Goal: Information Seeking & Learning: Learn about a topic

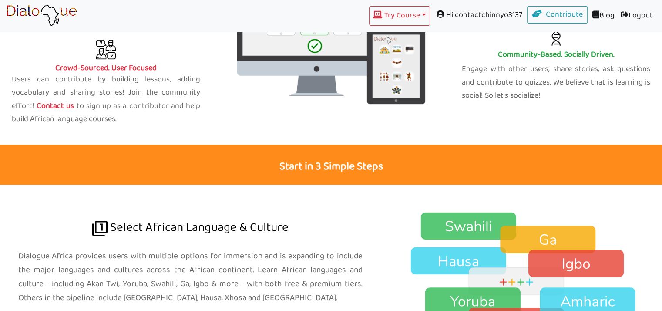
scroll to position [457, 0]
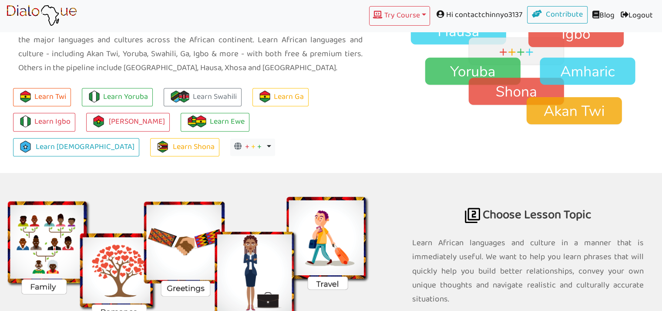
scroll to position [670, 0]
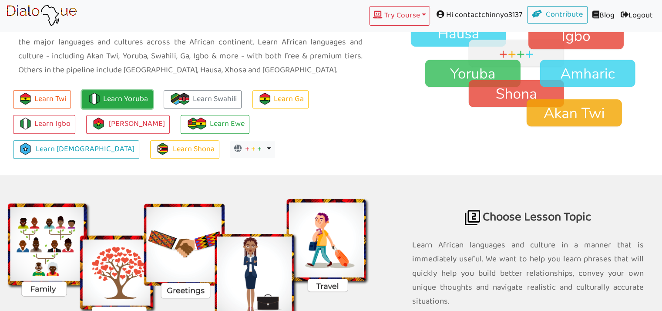
click at [123, 100] on link "Learn Yoruba" at bounding box center [117, 99] width 71 height 19
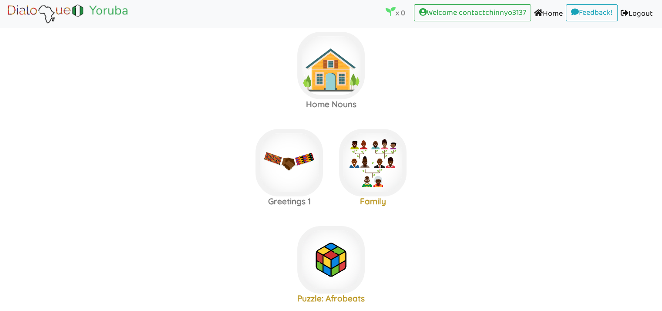
scroll to position [22, 0]
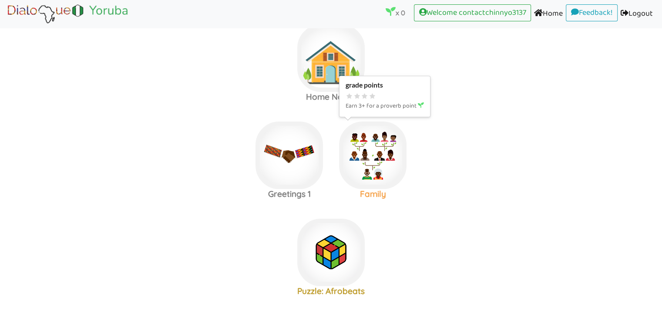
click at [373, 144] on img at bounding box center [372, 154] width 67 height 67
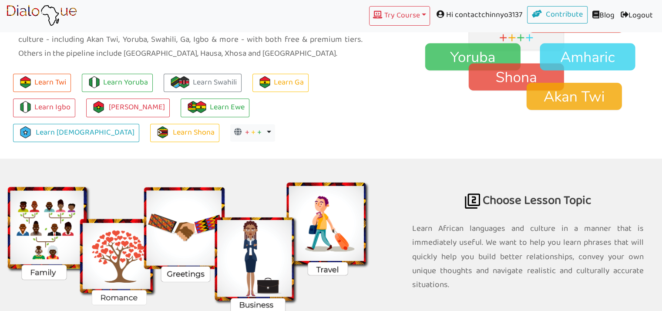
scroll to position [670, 0]
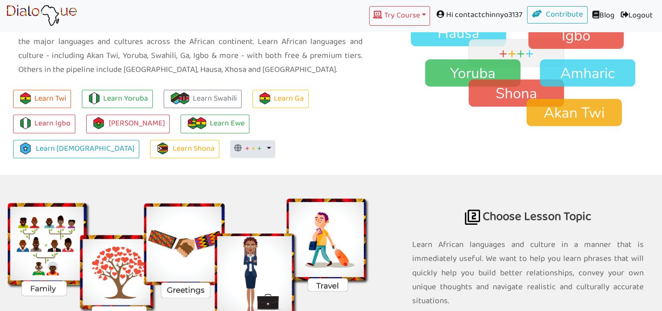
click at [257, 147] on span "+" at bounding box center [259, 148] width 4 height 13
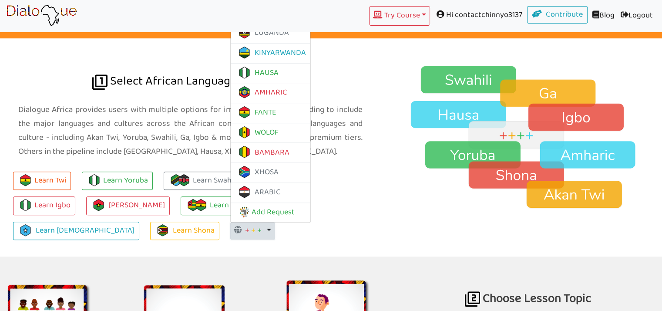
scroll to position [590, 0]
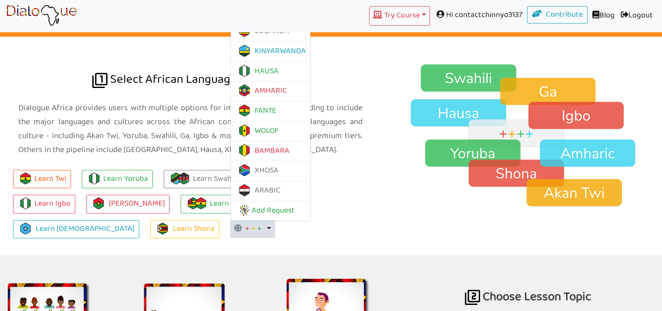
click at [231, 241] on div "Learn Twi Learn Yoruba Learn Swahili Learn Ga Learn Igbo Learn Mòoré Learn Ewe …" at bounding box center [190, 208] width 381 height 91
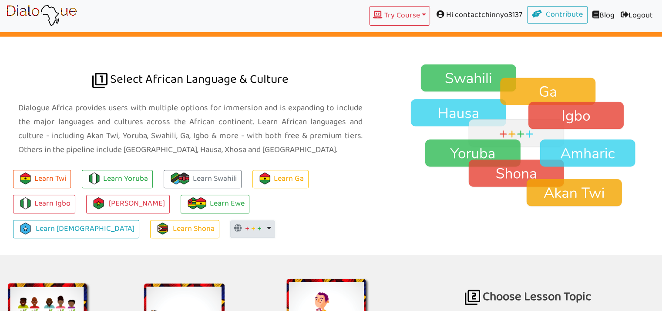
click at [230, 228] on button "+ + + Toggle Dropdown" at bounding box center [252, 228] width 45 height 17
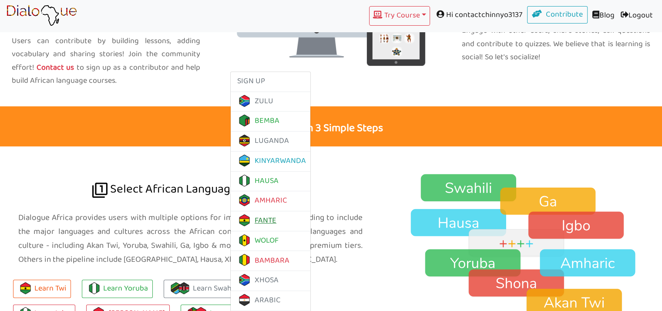
scroll to position [481, 0]
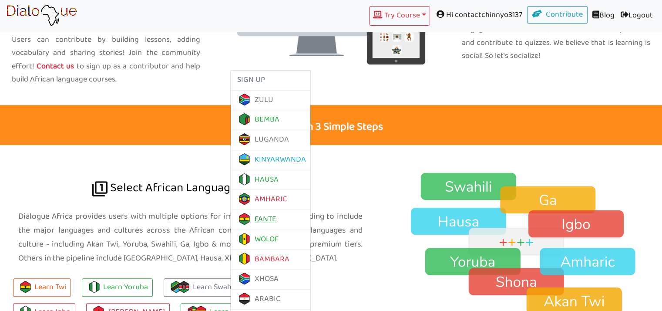
scroll to position [481, 0]
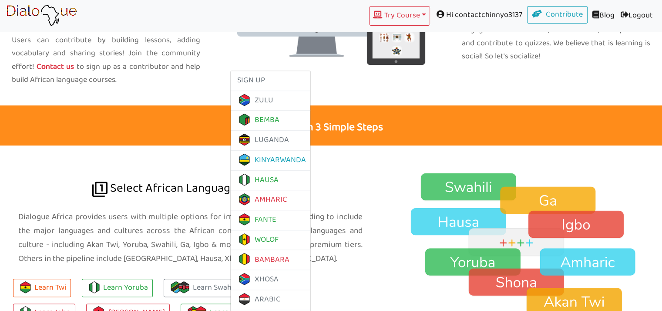
click at [336, 85] on div "One Destination, Multiple African Languages Learn African languages and culture…" at bounding box center [330, 296] width 675 height 821
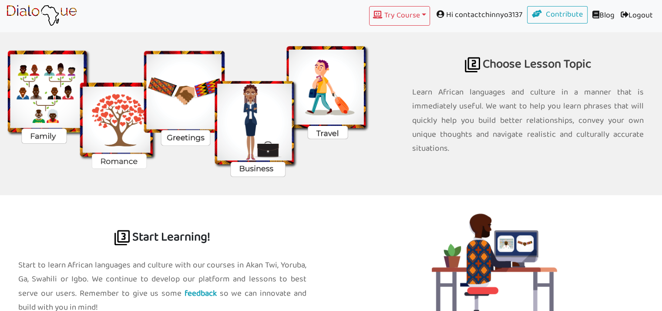
scroll to position [814, 0]
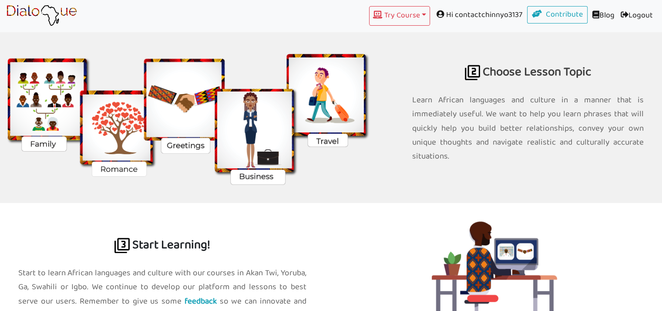
click at [379, 194] on div at bounding box center [190, 116] width 394 height 173
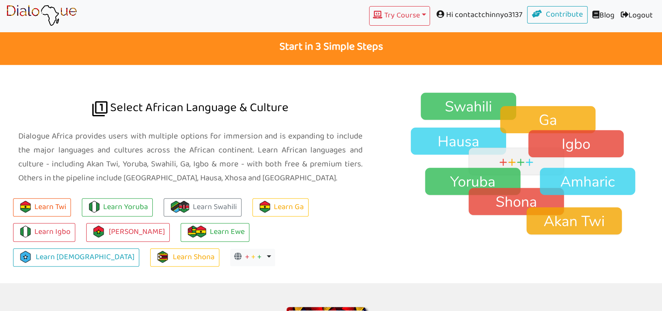
scroll to position [583, 0]
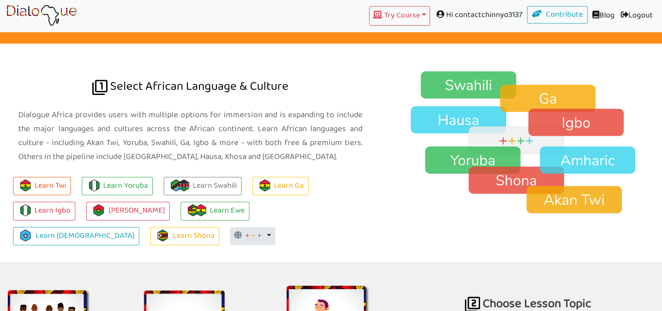
click at [230, 235] on button "+ + + Toggle Dropdown" at bounding box center [252, 235] width 45 height 17
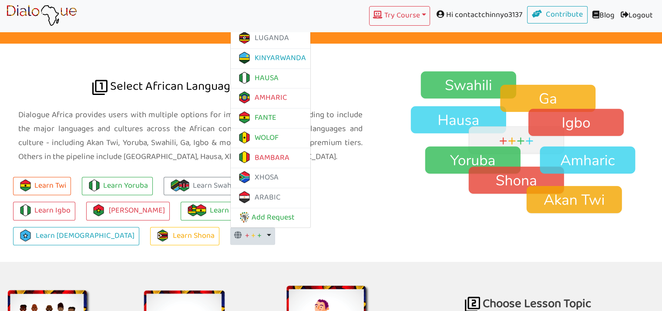
click at [357, 194] on ul "Learn Twi Learn Yoruba Learn Swahili Learn Ga Learn Igbo Learn Mòoré Learn Ewe …" at bounding box center [190, 207] width 381 height 75
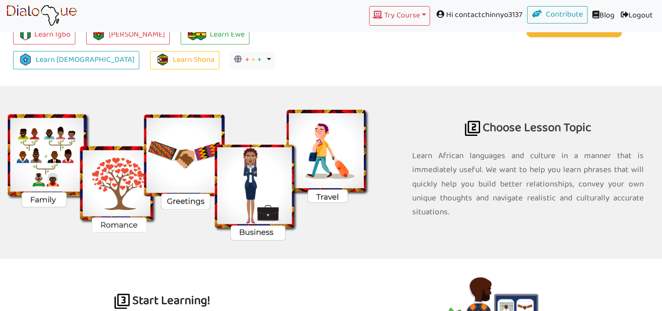
scroll to position [814, 0]
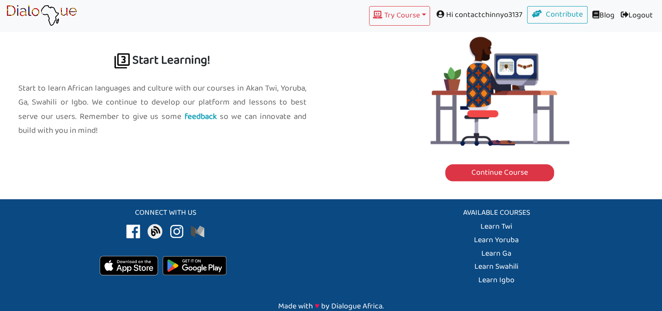
scroll to position [1003, 0]
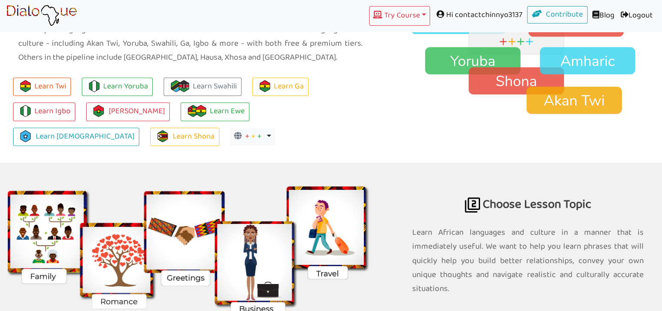
scroll to position [827, 0]
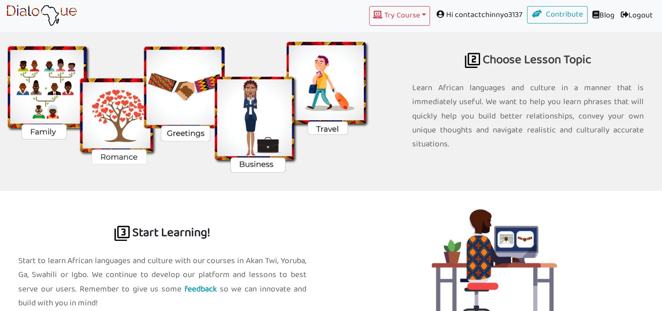
click at [182, 91] on img at bounding box center [190, 104] width 381 height 136
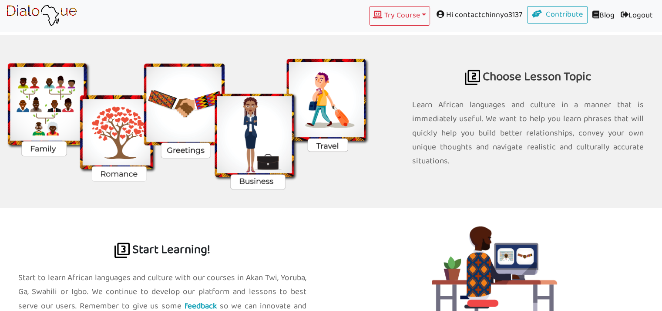
scroll to position [783, 0]
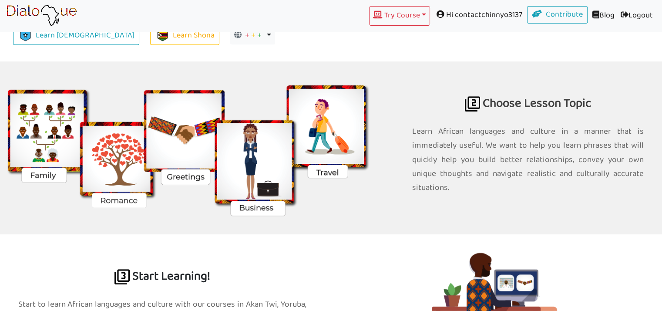
click at [321, 118] on img at bounding box center [190, 148] width 381 height 136
click at [334, 118] on img at bounding box center [190, 148] width 381 height 136
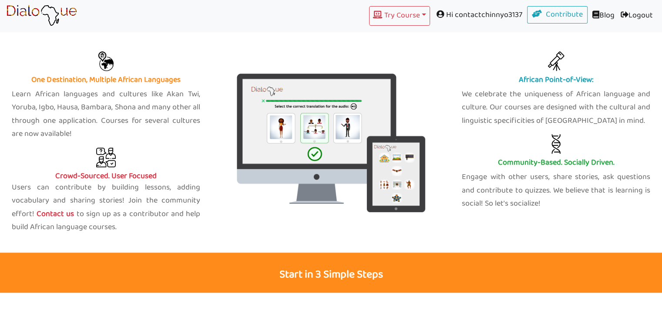
scroll to position [333, 0]
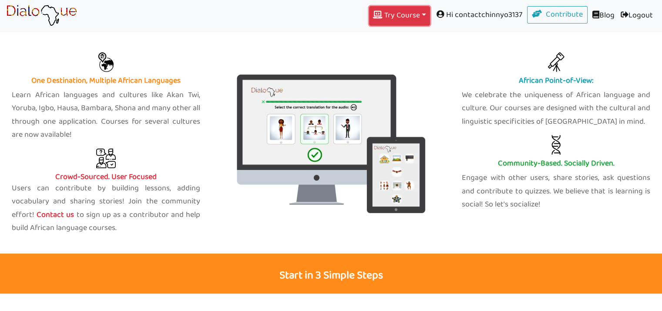
click at [412, 20] on button "Try Course Toggle Dropdown" at bounding box center [399, 16] width 61 height 20
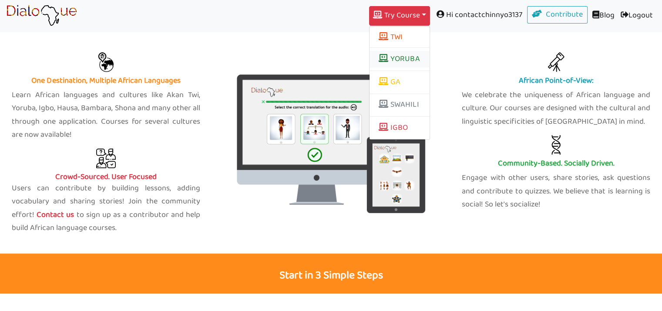
click at [399, 60] on link "YORUBA" at bounding box center [399, 59] width 60 height 17
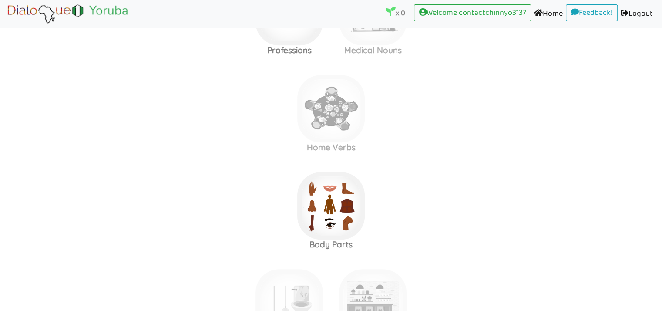
scroll to position [457, 0]
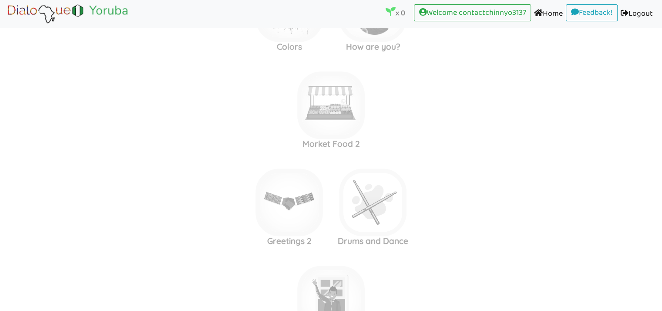
scroll to position [1037, 0]
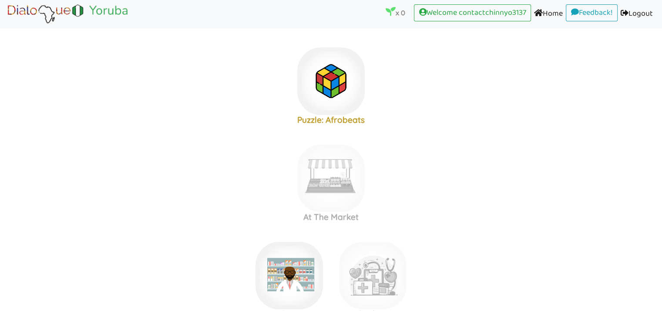
scroll to position [188, 0]
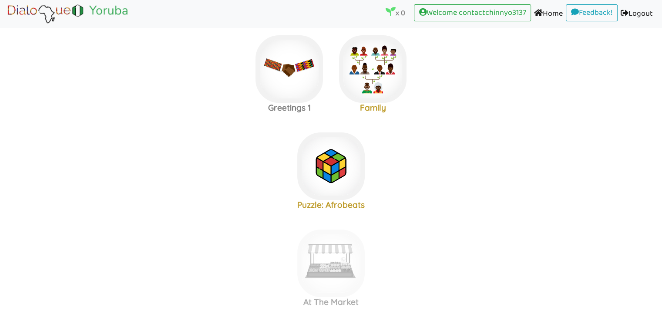
scroll to position [108, 0]
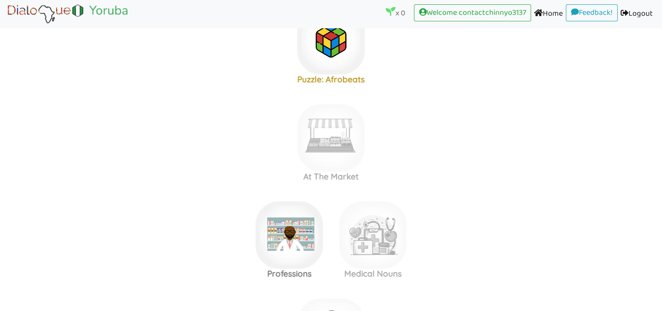
scroll to position [246, 0]
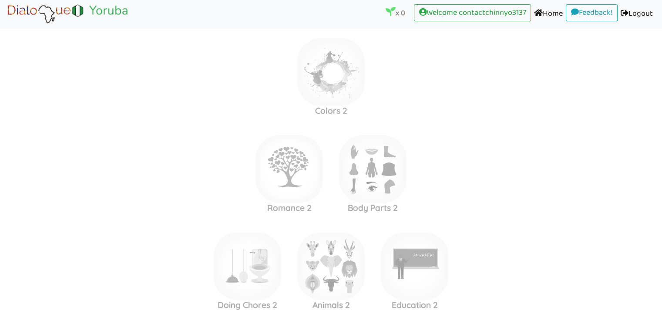
scroll to position [2045, 0]
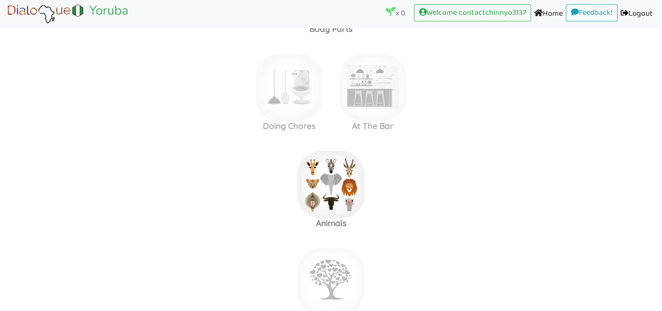
scroll to position [667, 0]
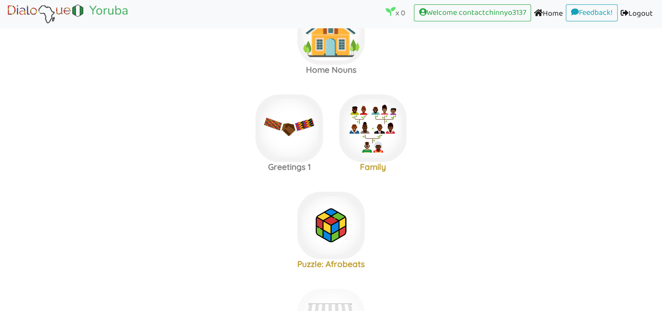
scroll to position [50, 0]
